Goal: Information Seeking & Learning: Learn about a topic

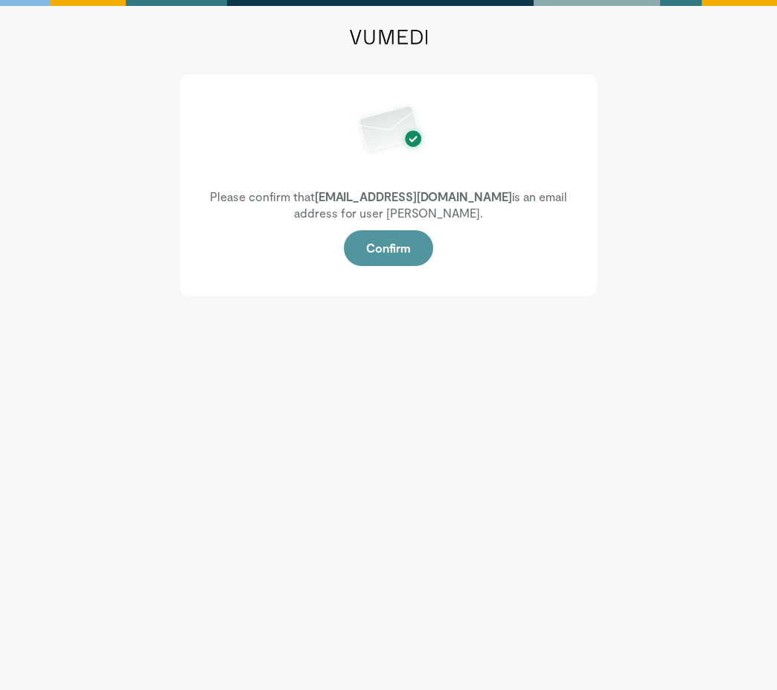
click at [384, 257] on button "Confirm" at bounding box center [388, 248] width 89 height 36
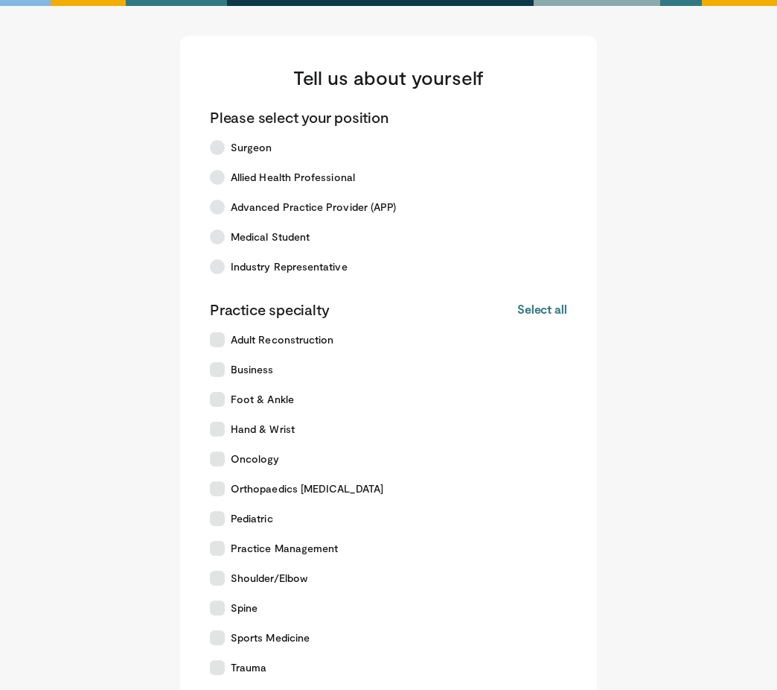
scroll to position [309, 0]
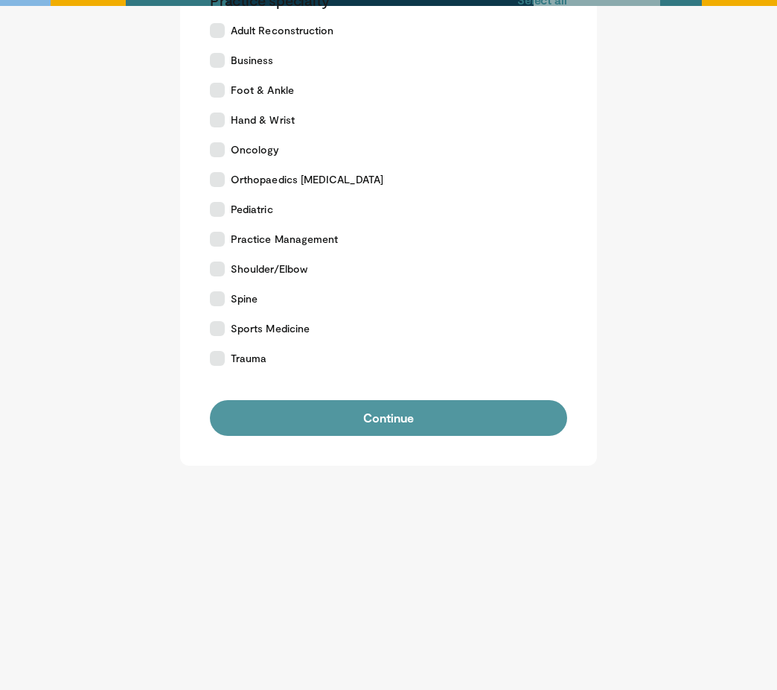
click at [410, 424] on button "Continue" at bounding box center [388, 418] width 357 height 36
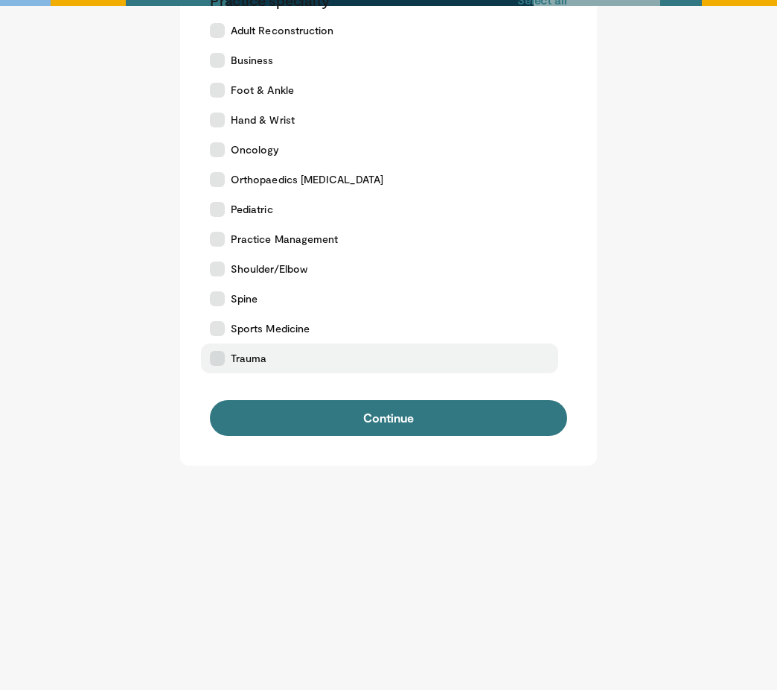
click at [246, 349] on label "Trauma" at bounding box center [379, 358] width 357 height 30
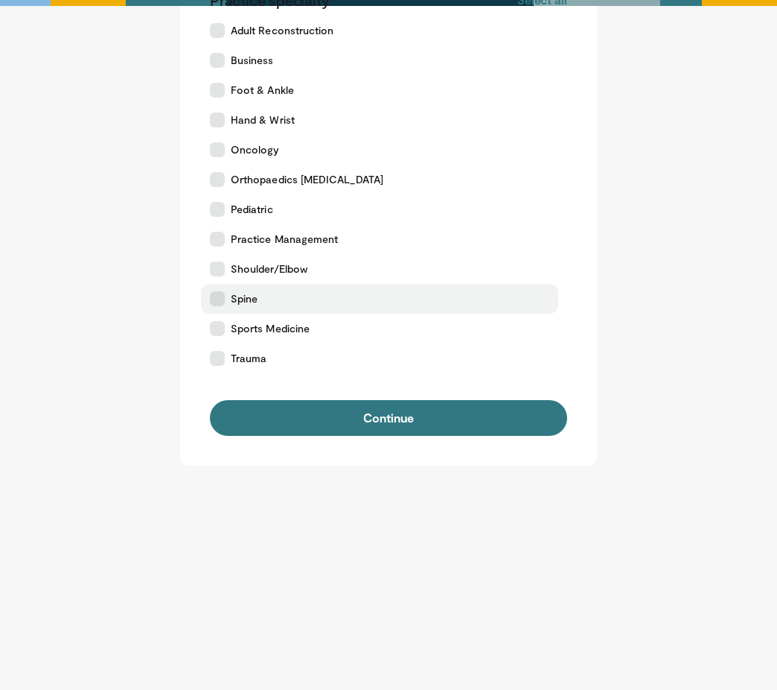
click at [255, 296] on span "Spine" at bounding box center [244, 298] width 27 height 15
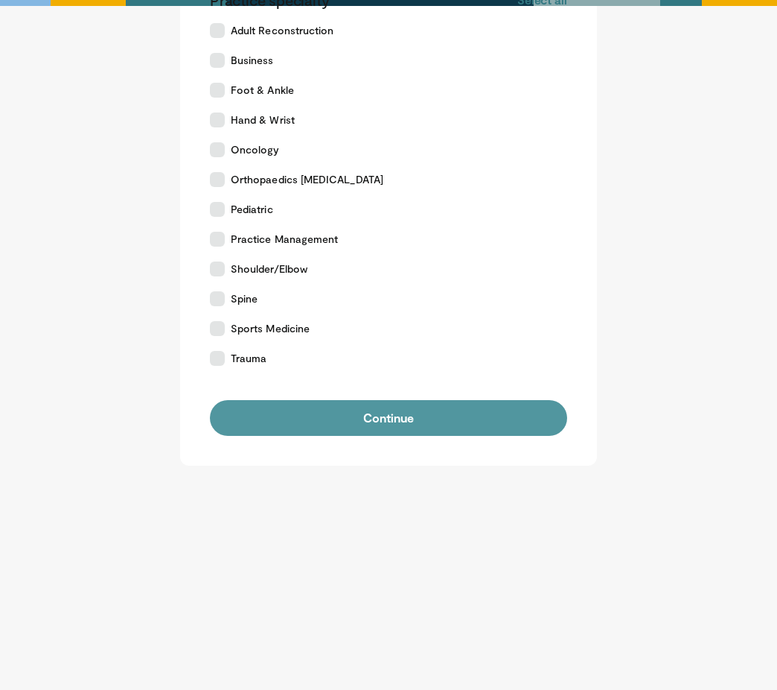
click at [268, 400] on button "Continue" at bounding box center [388, 418] width 357 height 36
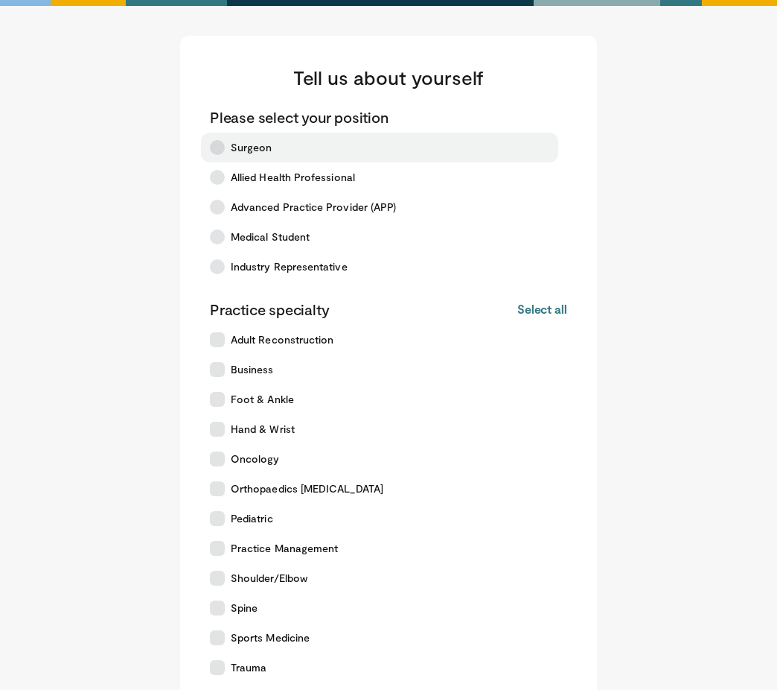
click at [271, 148] on label "Surgeon" at bounding box center [379, 148] width 357 height 30
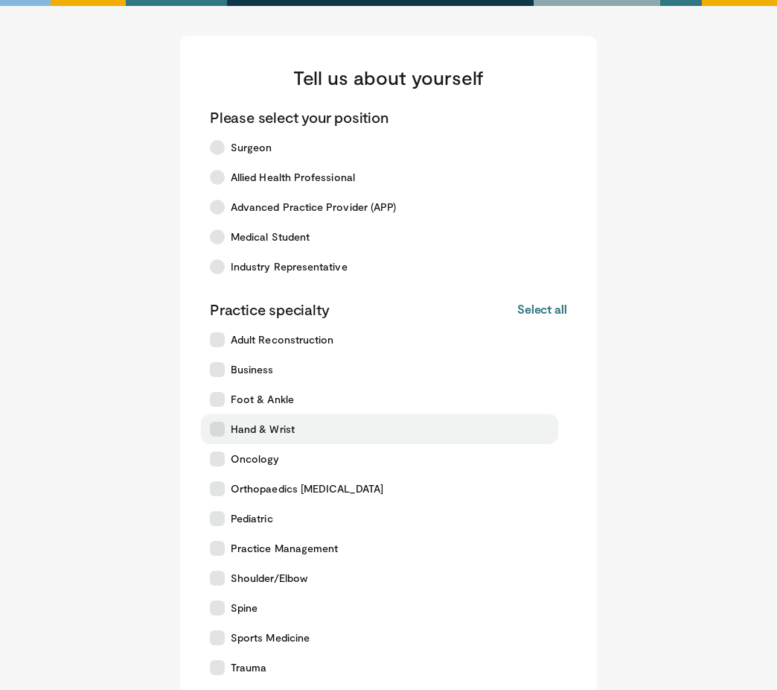
scroll to position [309, 0]
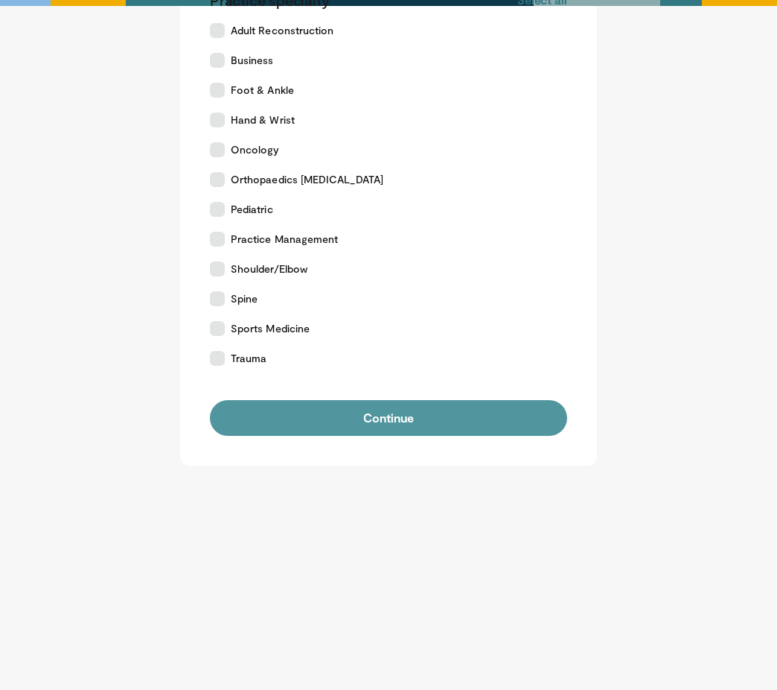
click at [328, 412] on button "Continue" at bounding box center [388, 418] width 357 height 36
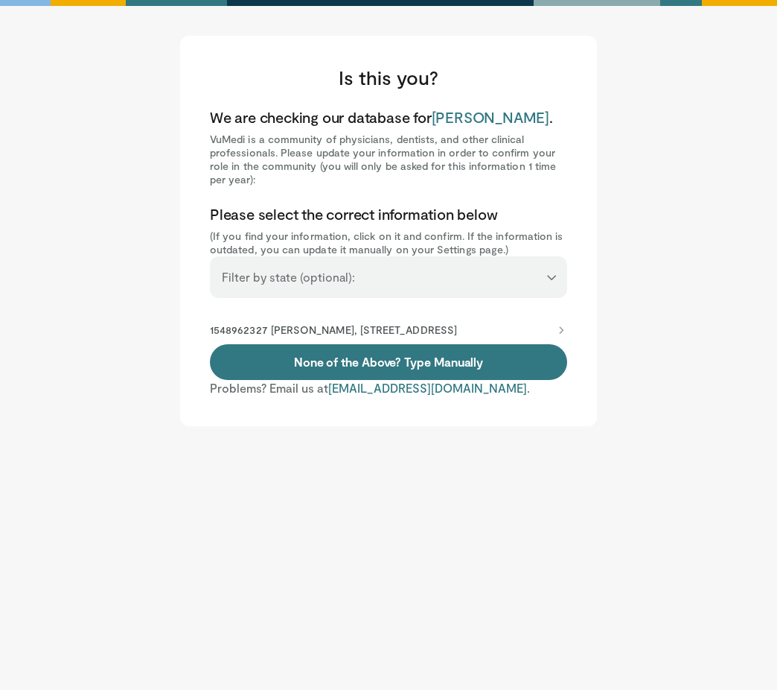
click at [343, 283] on select "**********" at bounding box center [388, 270] width 357 height 28
select select "**"
click at [210, 256] on select "**********" at bounding box center [388, 270] width 357 height 28
click at [389, 331] on p "1548962327 Jorge Figueras, 1200 N State St # A7d, Los Angeles, CA, 90089-1001" at bounding box center [333, 329] width 247 height 13
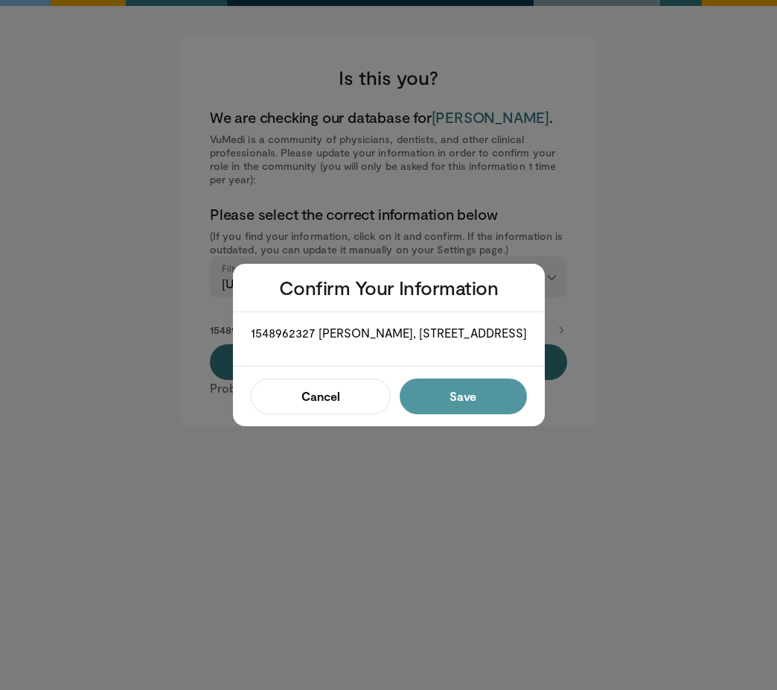
click at [468, 410] on button "Save" at bounding box center [463, 396] width 127 height 36
click at [468, 386] on div "Cancel Confirm" at bounding box center [389, 396] width 312 height 60
click at [459, 401] on button "Confirm" at bounding box center [459, 396] width 136 height 36
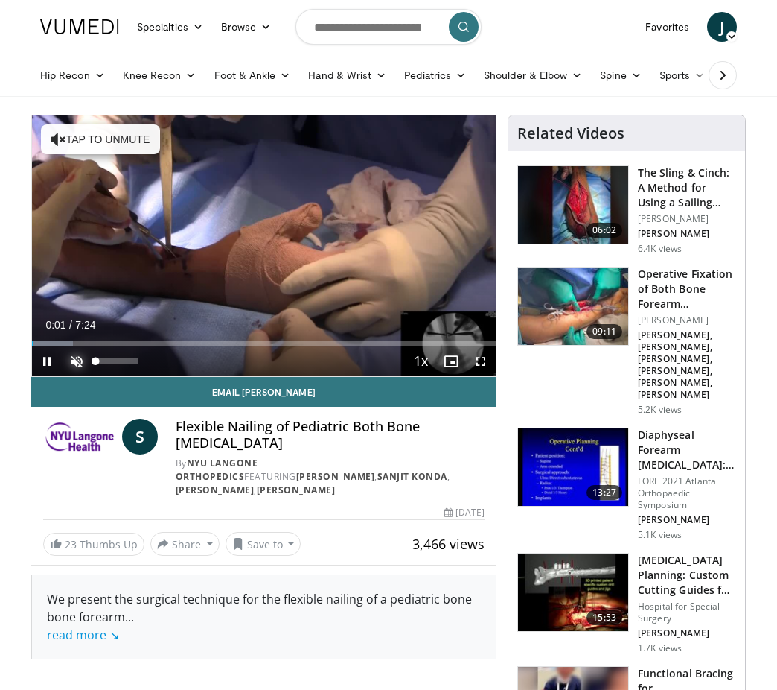
click at [69, 361] on span "Video Player" at bounding box center [77, 361] width 30 height 30
click at [459, 366] on span "Video Player" at bounding box center [451, 361] width 30 height 30
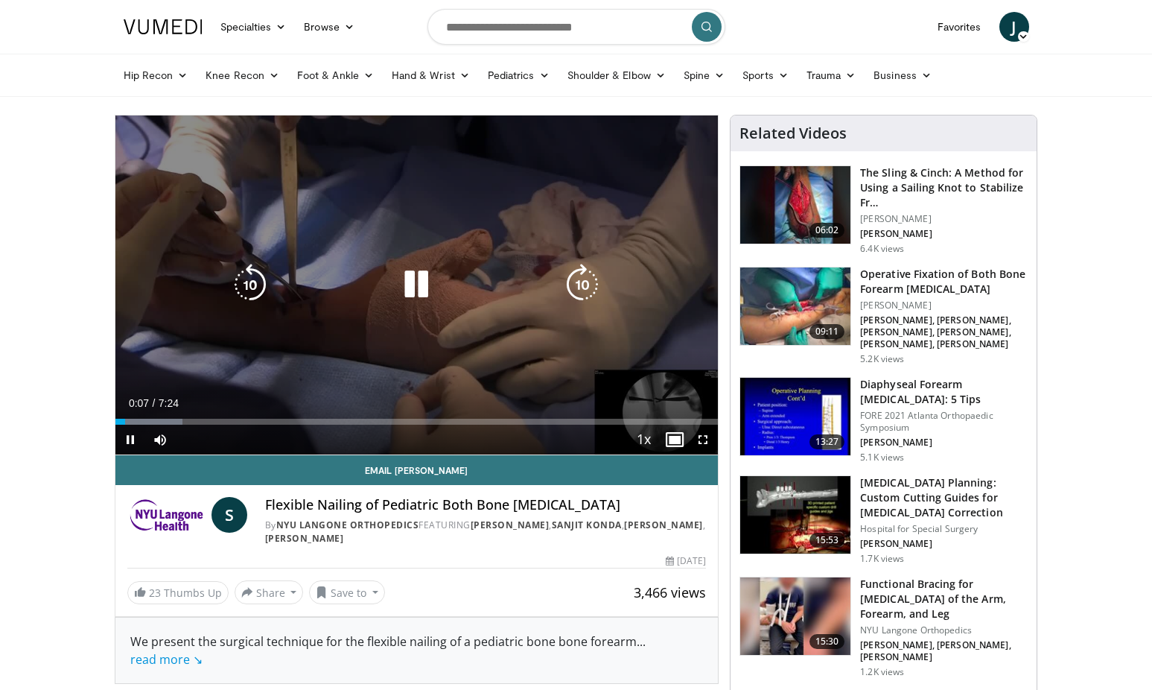
click at [398, 241] on div "10 seconds Tap to unmute" at bounding box center [416, 284] width 603 height 339
click at [257, 150] on div "10 seconds Tap to unmute" at bounding box center [416, 284] width 603 height 339
click at [220, 207] on div "10 seconds Tap to unmute" at bounding box center [416, 284] width 603 height 339
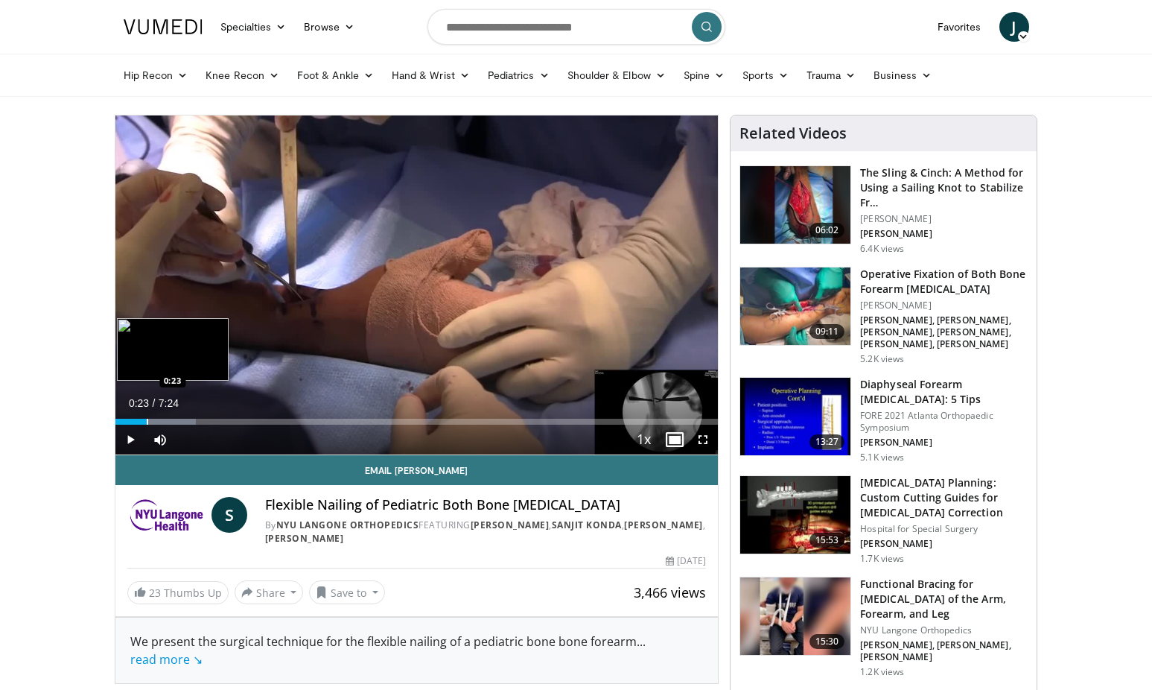
click at [146, 414] on div "Loaded : 13.36% 0:23 0:23" at bounding box center [416, 417] width 603 height 14
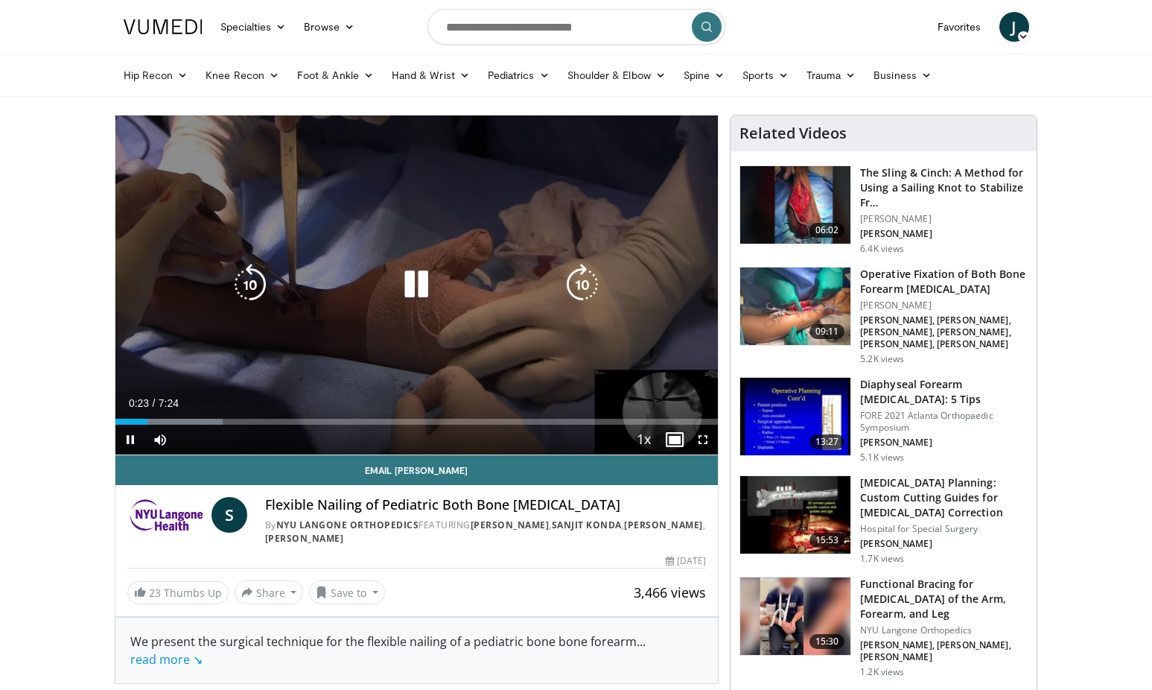
click at [142, 373] on div "10 seconds Tap to unmute" at bounding box center [416, 284] width 603 height 339
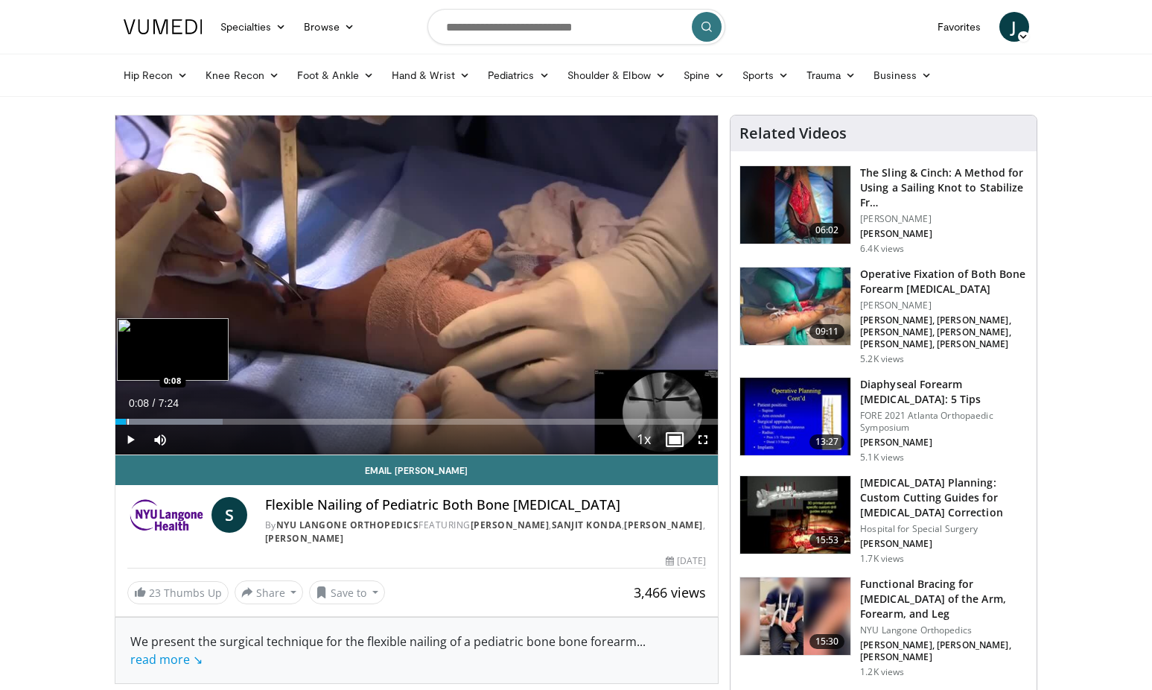
click at [126, 417] on div "Loaded : 17.82% 0:08 0:08" at bounding box center [416, 417] width 603 height 14
click at [125, 436] on span "Video Player" at bounding box center [130, 439] width 30 height 30
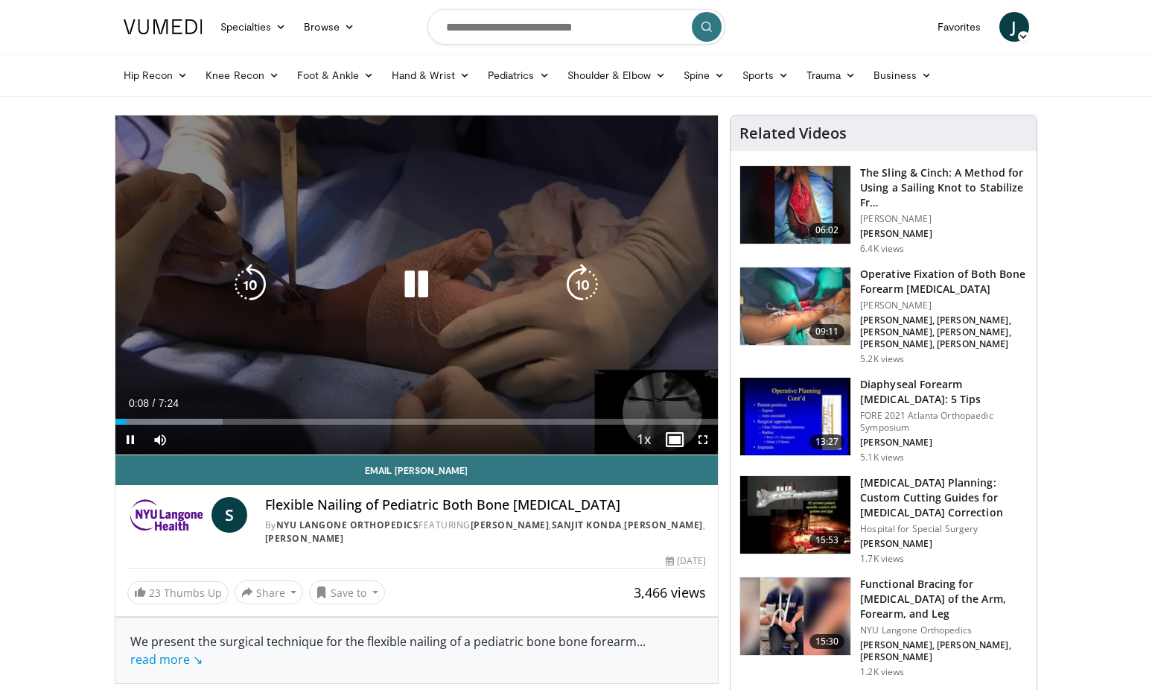
click at [233, 144] on div "10 seconds Tap to unmute" at bounding box center [416, 284] width 603 height 339
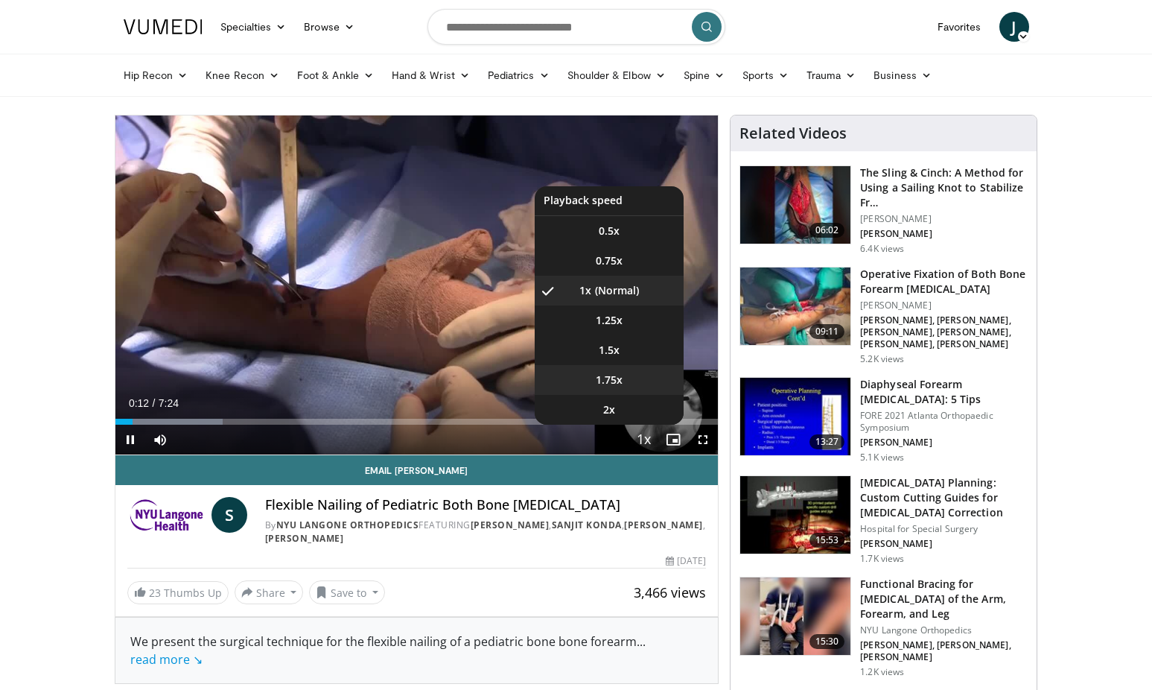
click at [618, 380] on span "1.75x" at bounding box center [609, 379] width 27 height 15
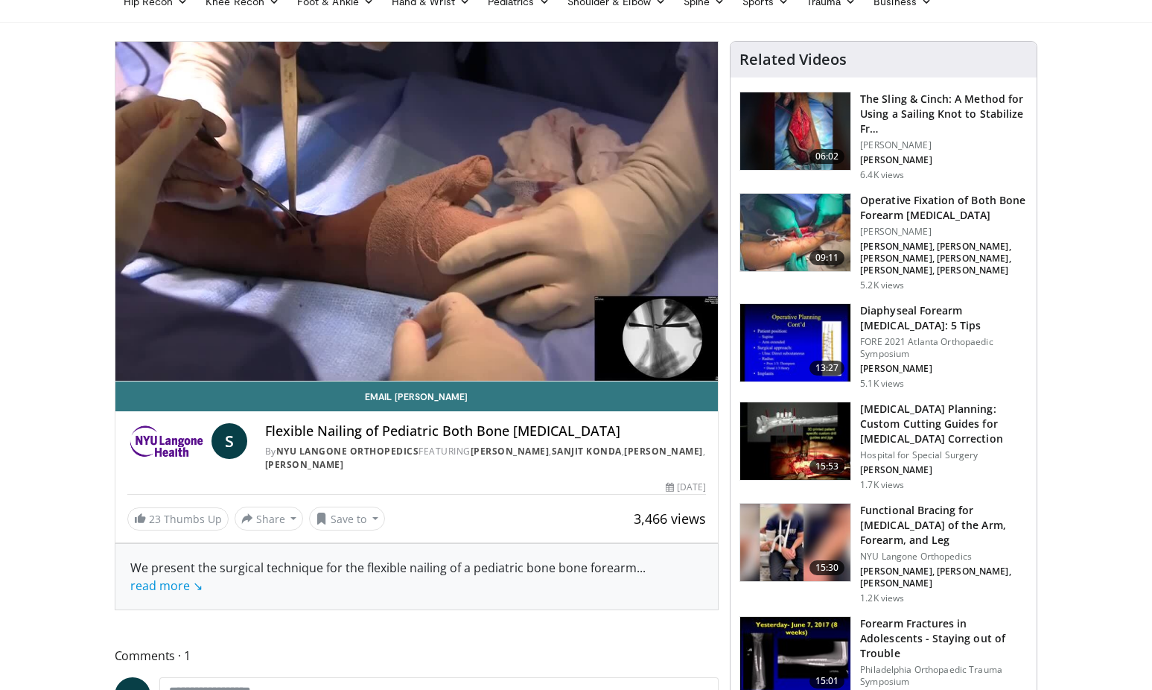
scroll to position [106, 0]
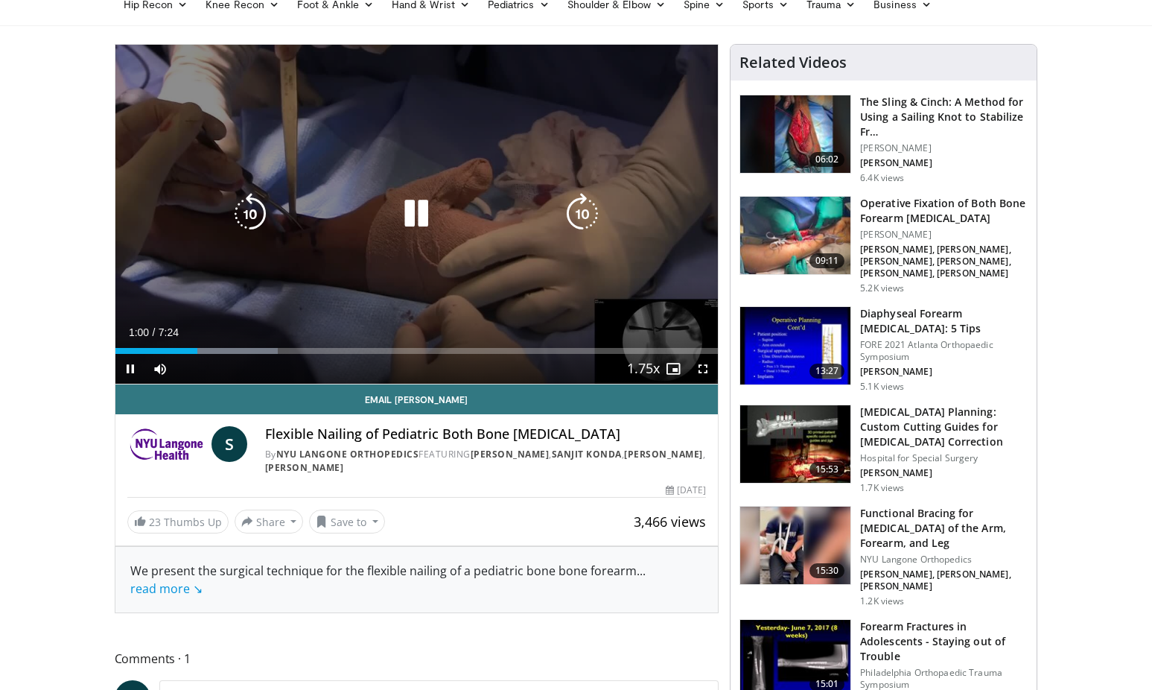
click at [410, 202] on icon "Video Player" at bounding box center [416, 214] width 42 height 42
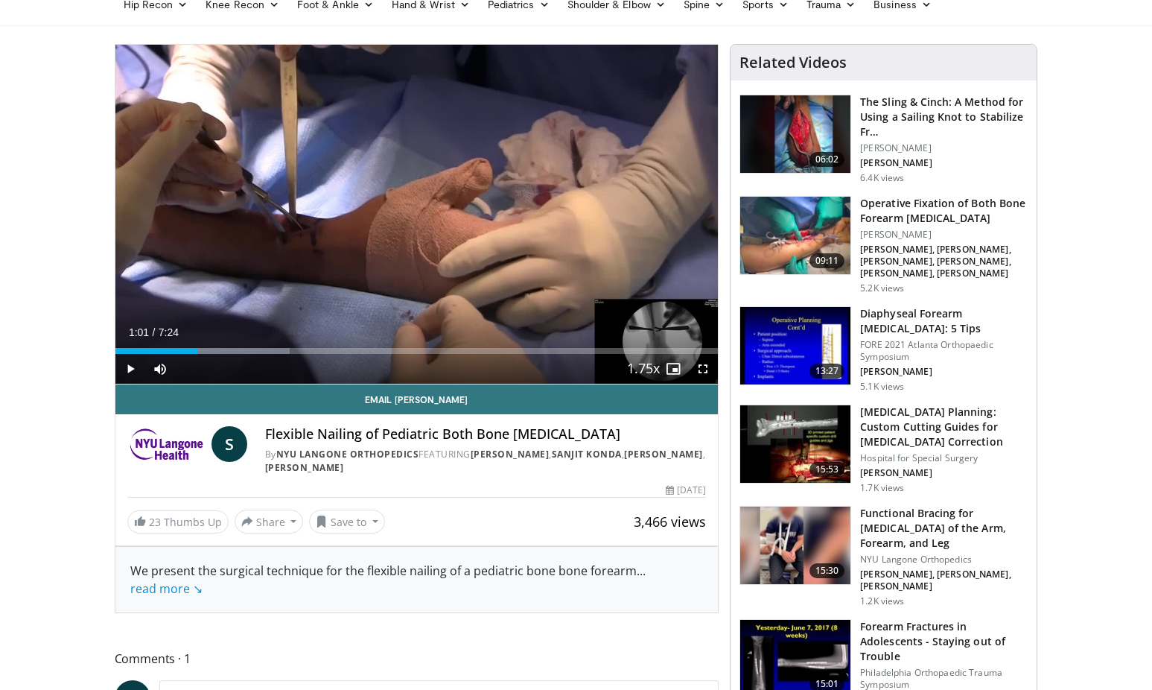
scroll to position [66, 0]
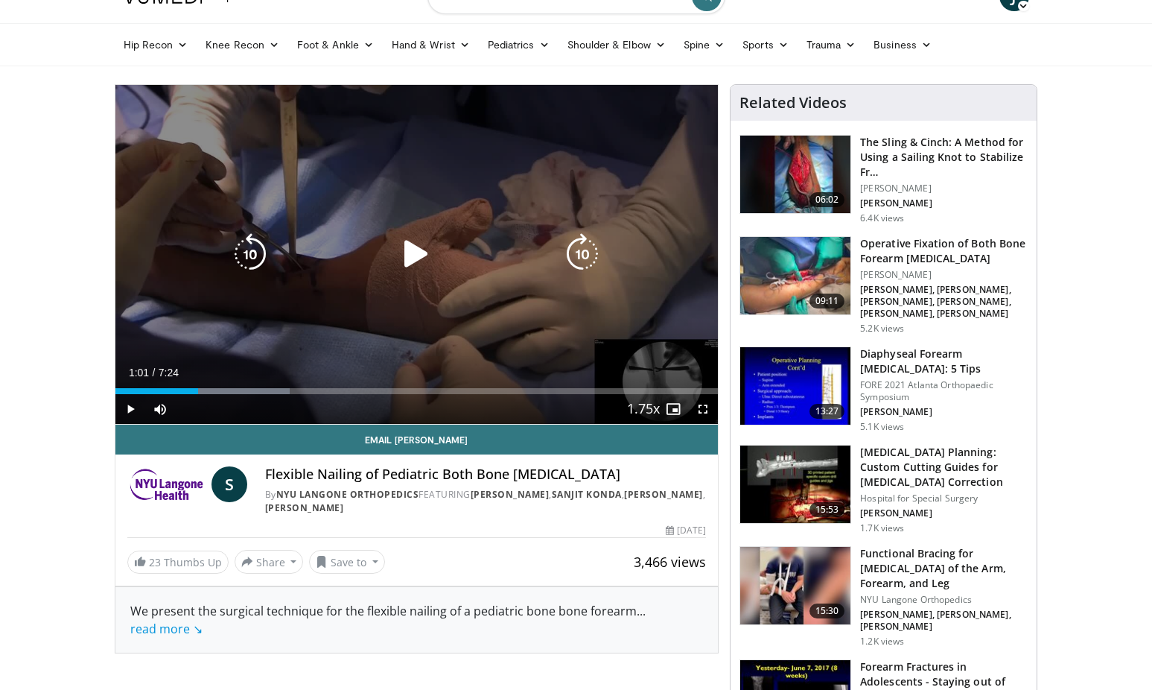
click at [416, 251] on icon "Video Player" at bounding box center [416, 254] width 42 height 42
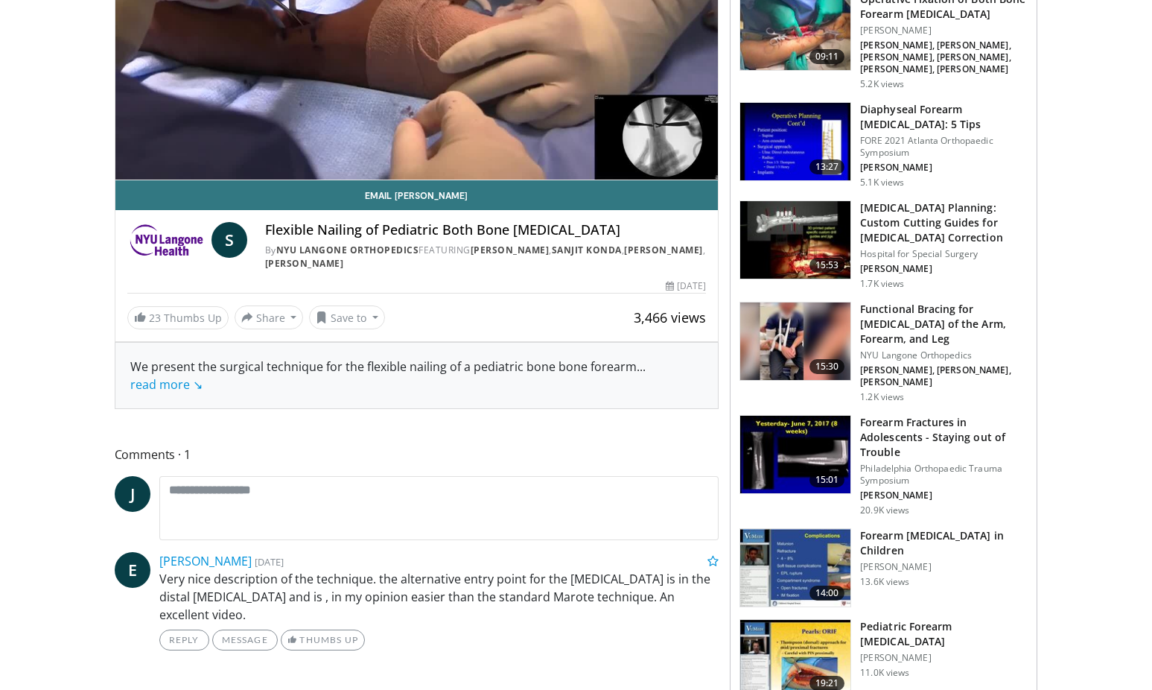
scroll to position [310, 0]
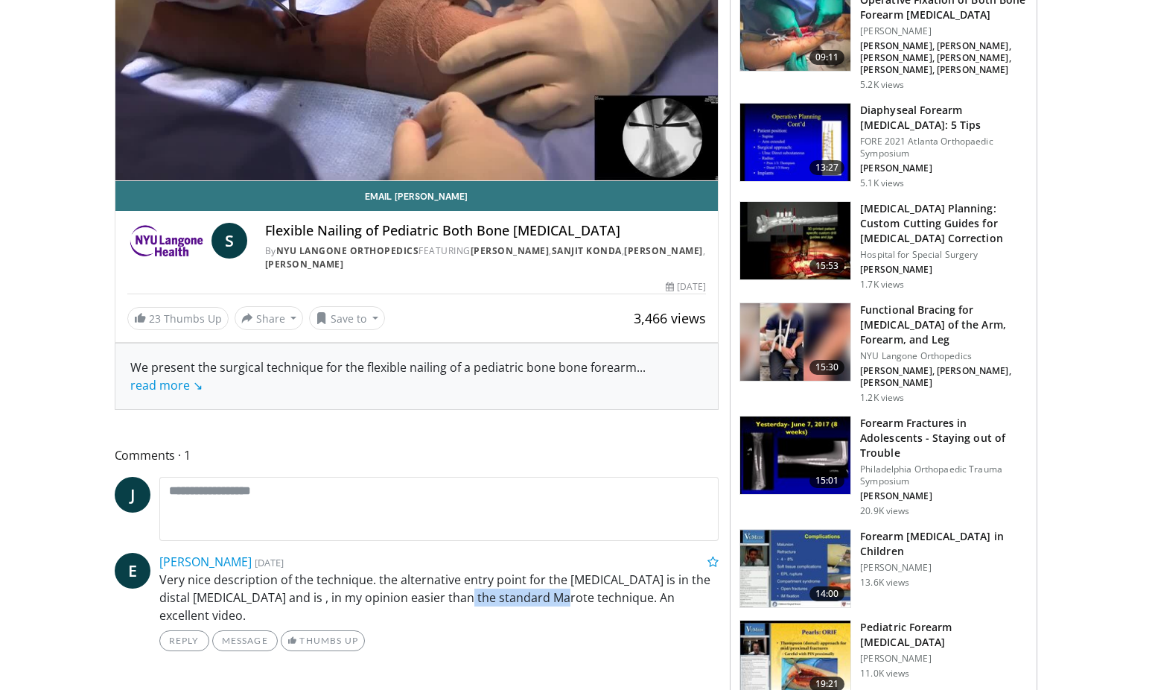
drag, startPoint x: 488, startPoint y: 598, endPoint x: 580, endPoint y: 591, distance: 92.6
click at [580, 591] on p "Very nice description of the technique. the alternative entry point for the [ME…" at bounding box center [439, 597] width 560 height 54
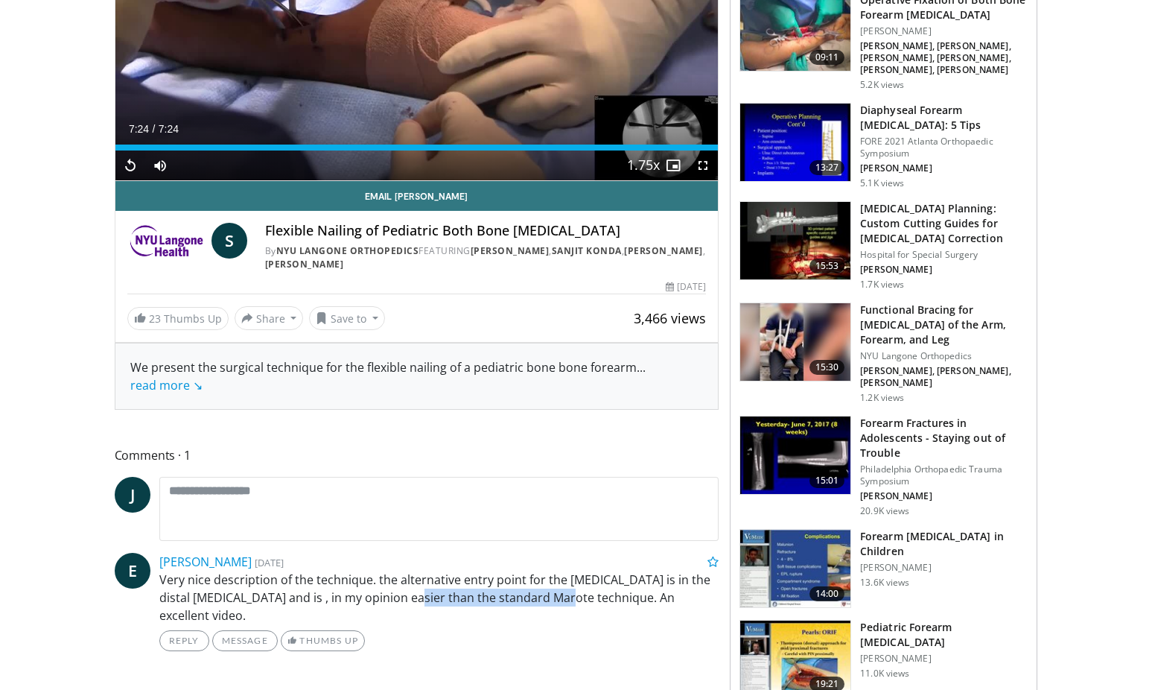
drag, startPoint x: 433, startPoint y: 592, endPoint x: 589, endPoint y: 600, distance: 155.8
click at [589, 600] on p "Very nice description of the technique. the alternative entry point for the [ME…" at bounding box center [439, 597] width 560 height 54
copy p "standard Marote technique."
